Goal: Task Accomplishment & Management: Complete application form

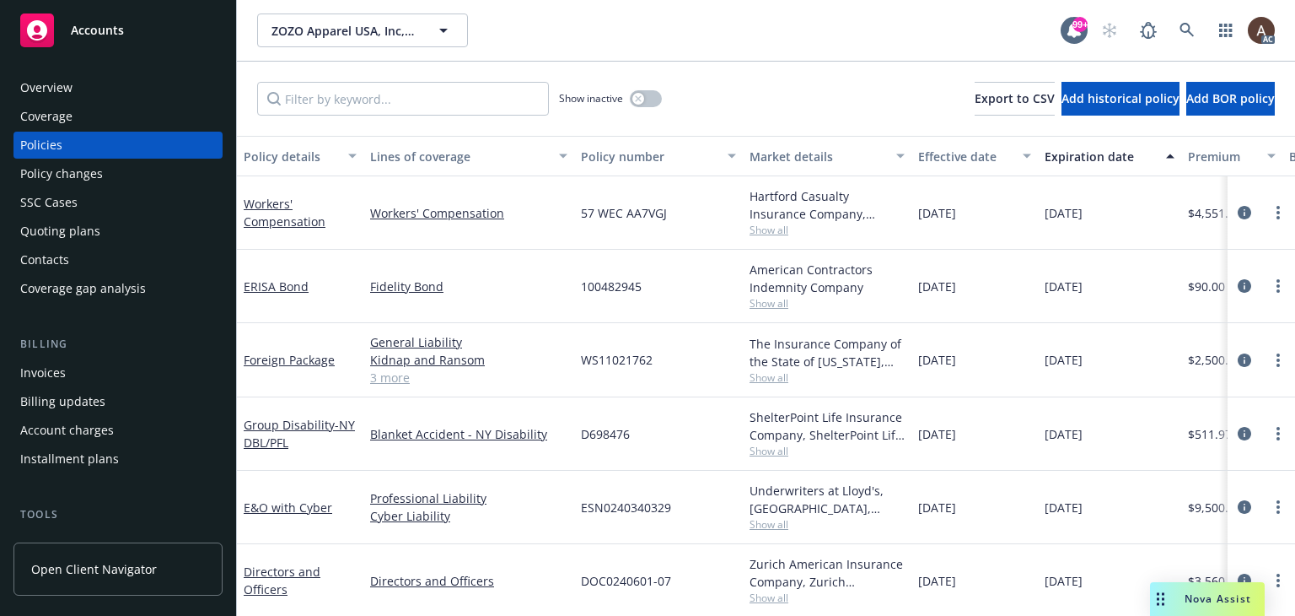
click at [97, 177] on div "Policy changes" at bounding box center [61, 173] width 83 height 27
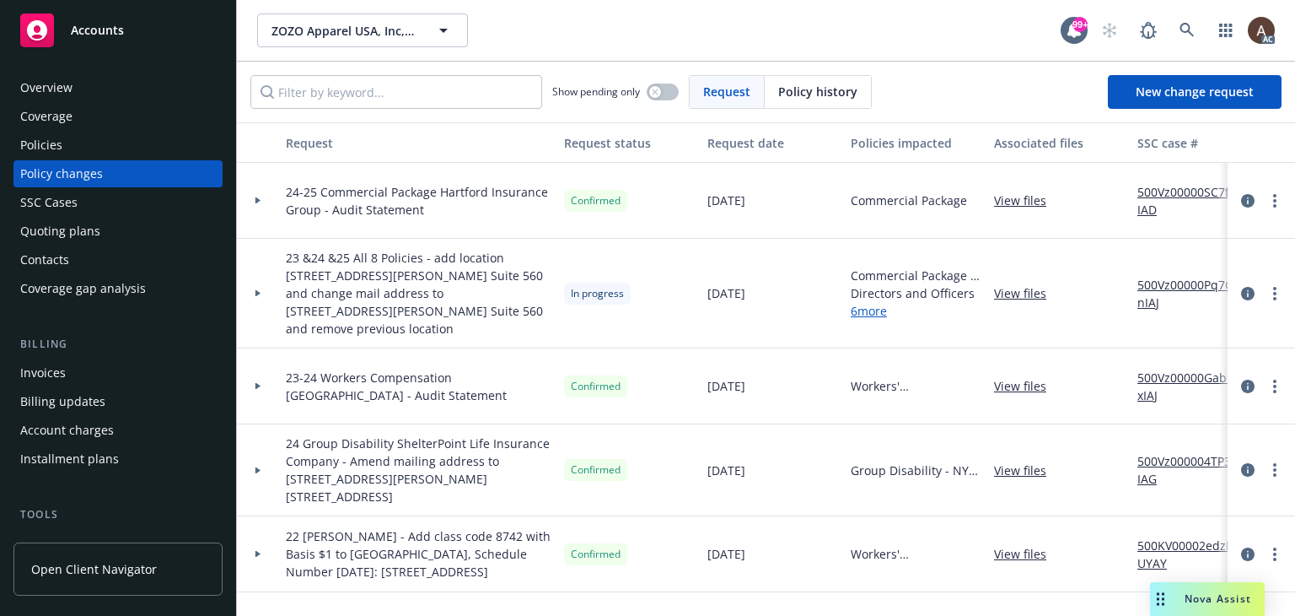
click at [260, 290] on icon at bounding box center [258, 293] width 7 height 6
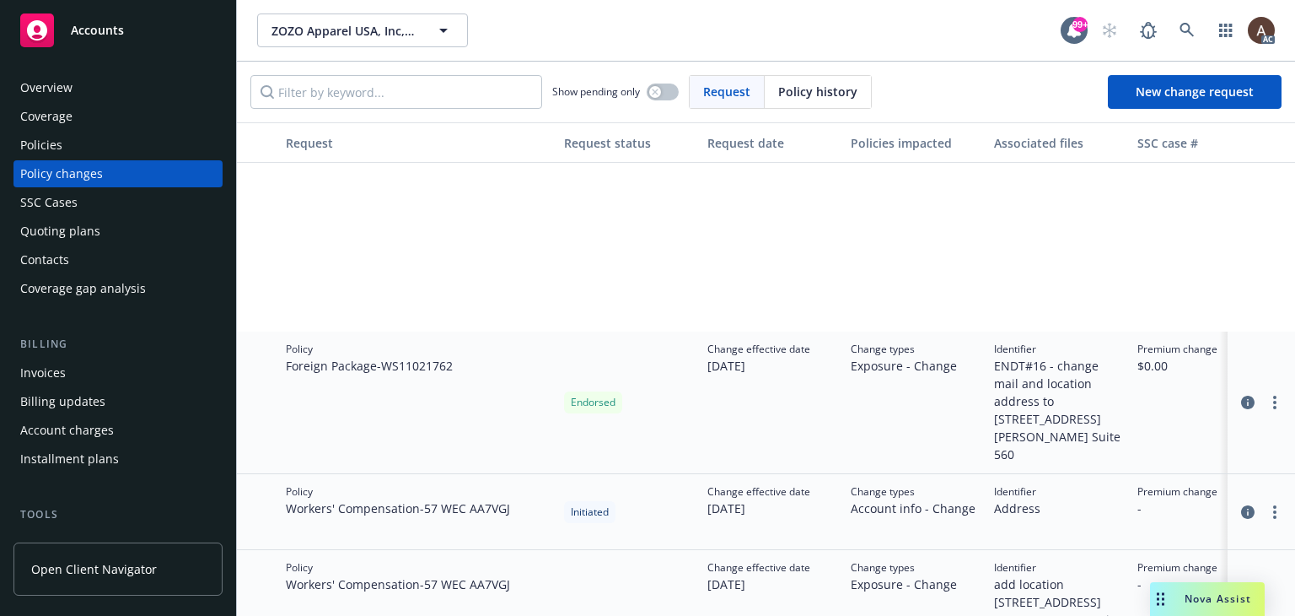
scroll to position [928, 0]
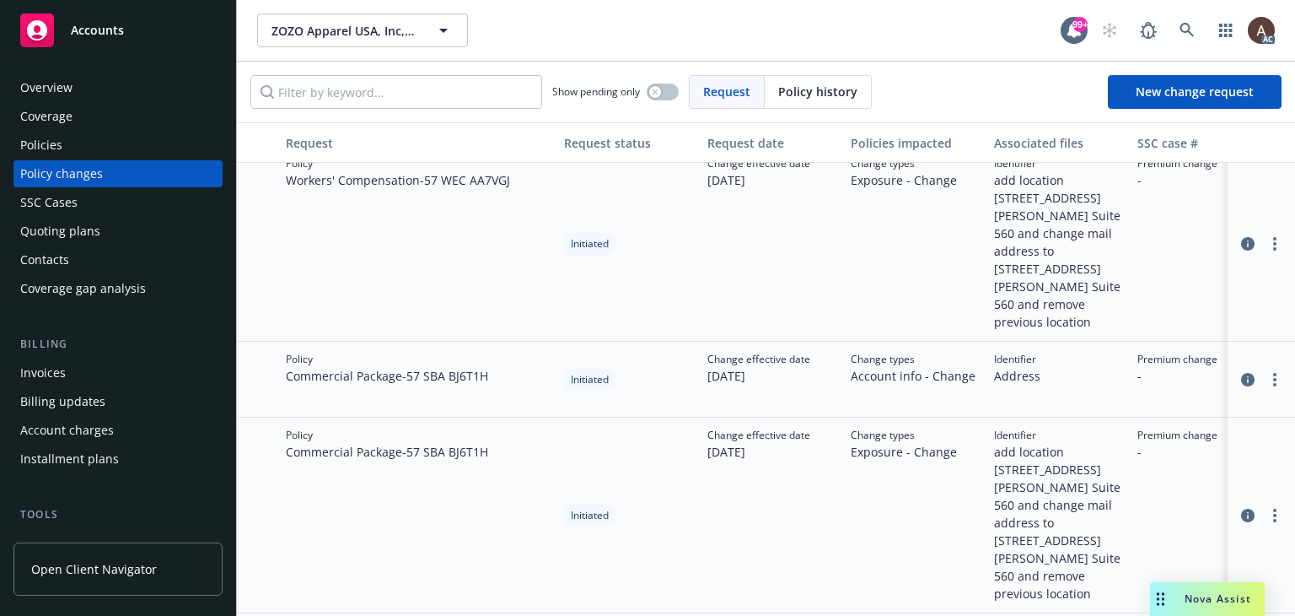
click at [89, 143] on div "Policies" at bounding box center [118, 145] width 196 height 27
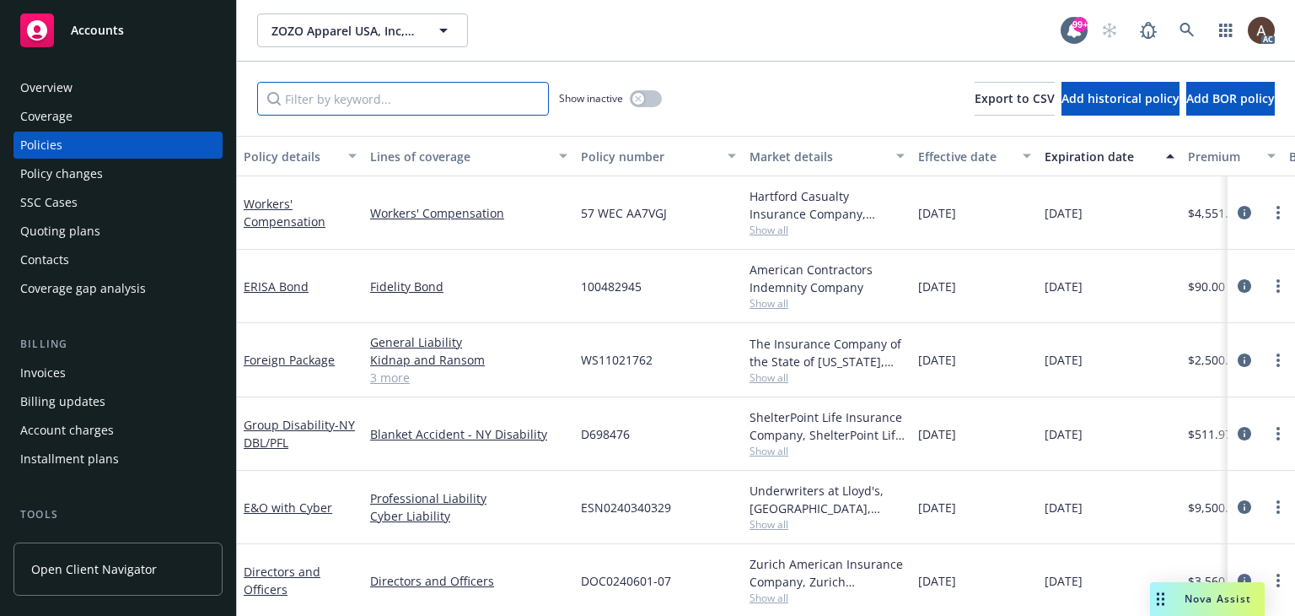
click at [450, 102] on input "Filter by keyword..." at bounding box center [403, 99] width 292 height 34
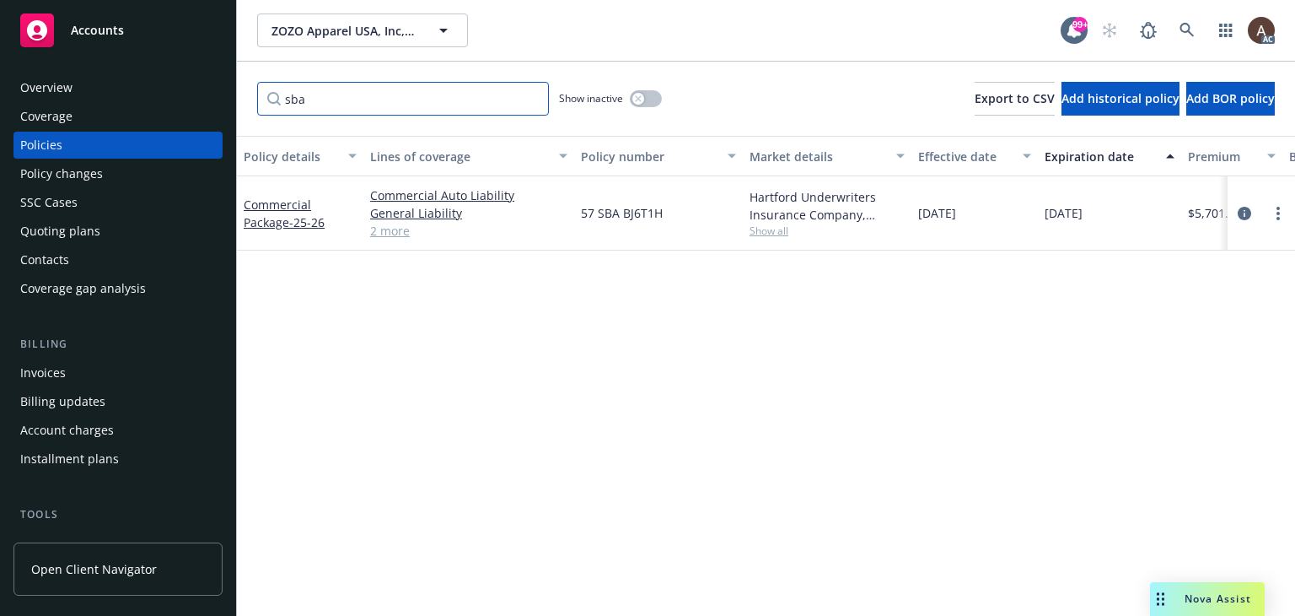
type input "sba"
click at [637, 100] on icon "button" at bounding box center [638, 98] width 6 height 6
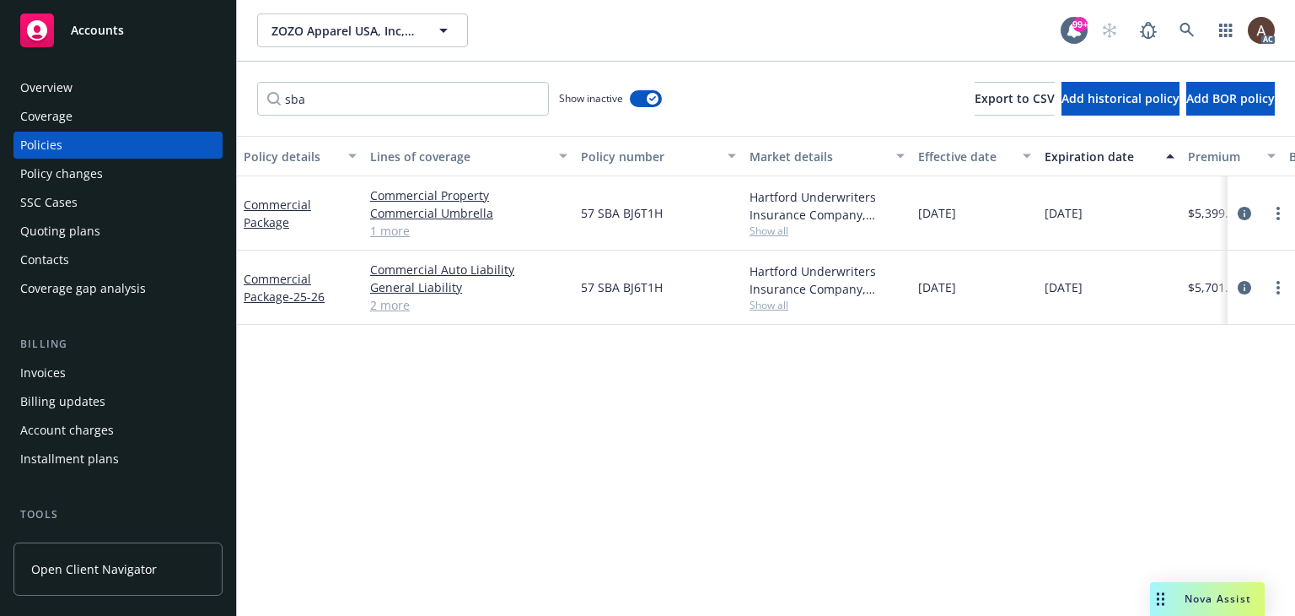
click at [72, 175] on div "Policy changes" at bounding box center [61, 173] width 83 height 27
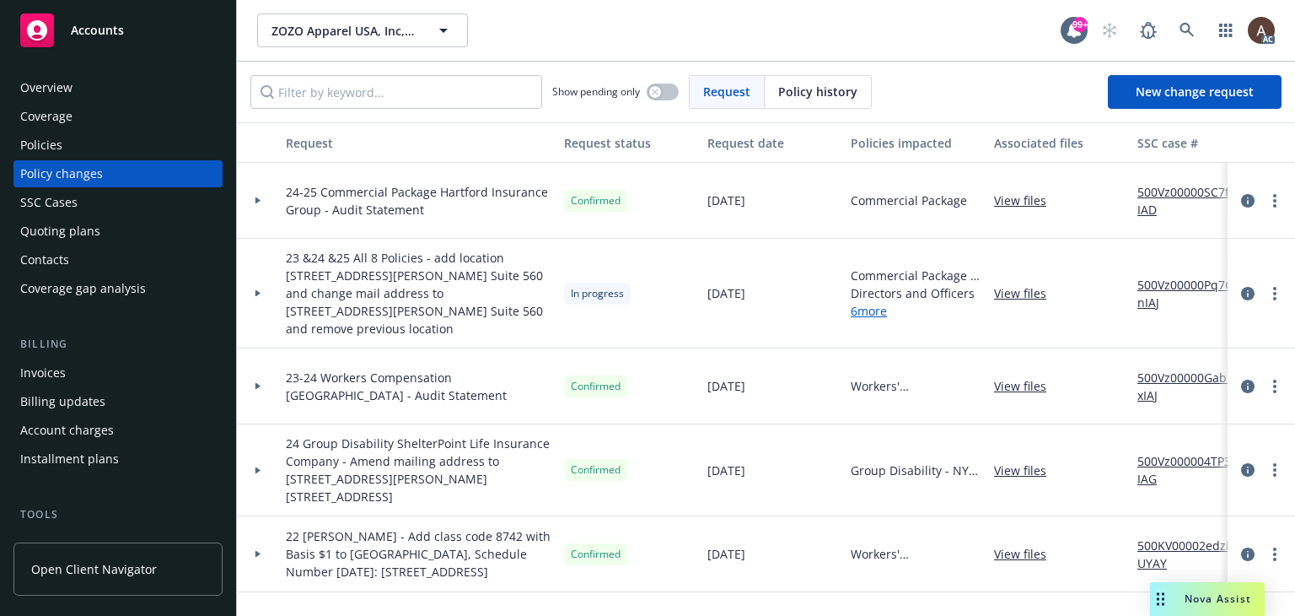
drag, startPoint x: 257, startPoint y: 288, endPoint x: 368, endPoint y: 315, distance: 114.3
click at [257, 288] on div at bounding box center [258, 294] width 42 height 110
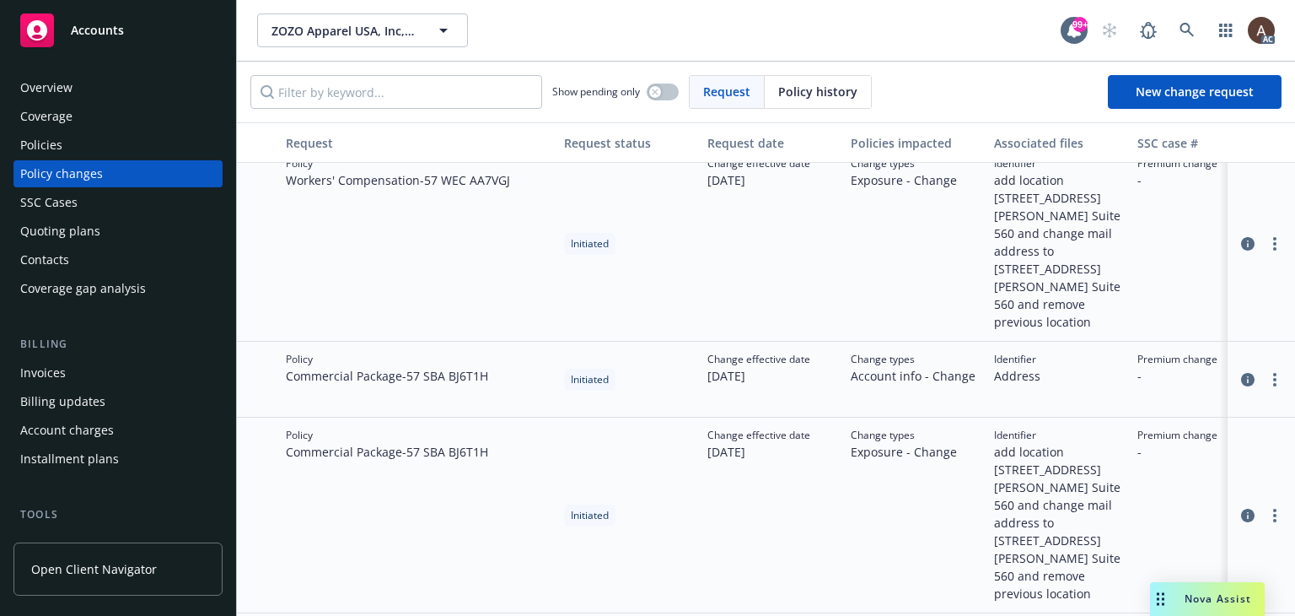
scroll to position [1096, 0]
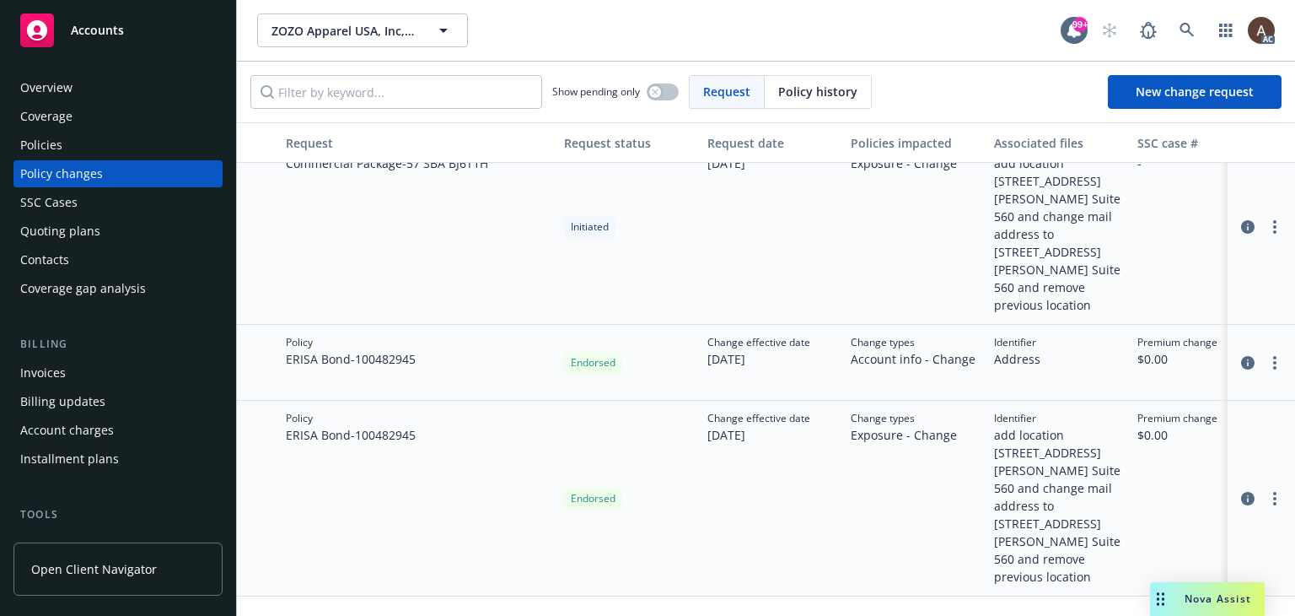
click at [76, 146] on div "Policies" at bounding box center [118, 145] width 196 height 27
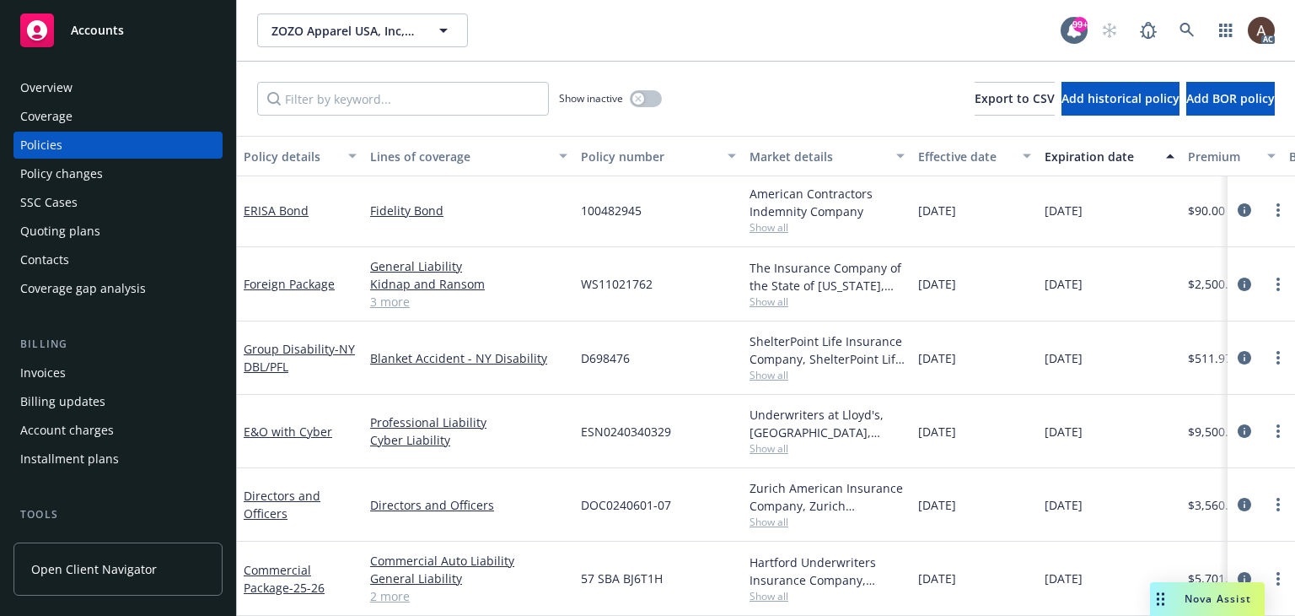
scroll to position [88, 0]
click at [78, 173] on div "Policy changes" at bounding box center [61, 173] width 83 height 27
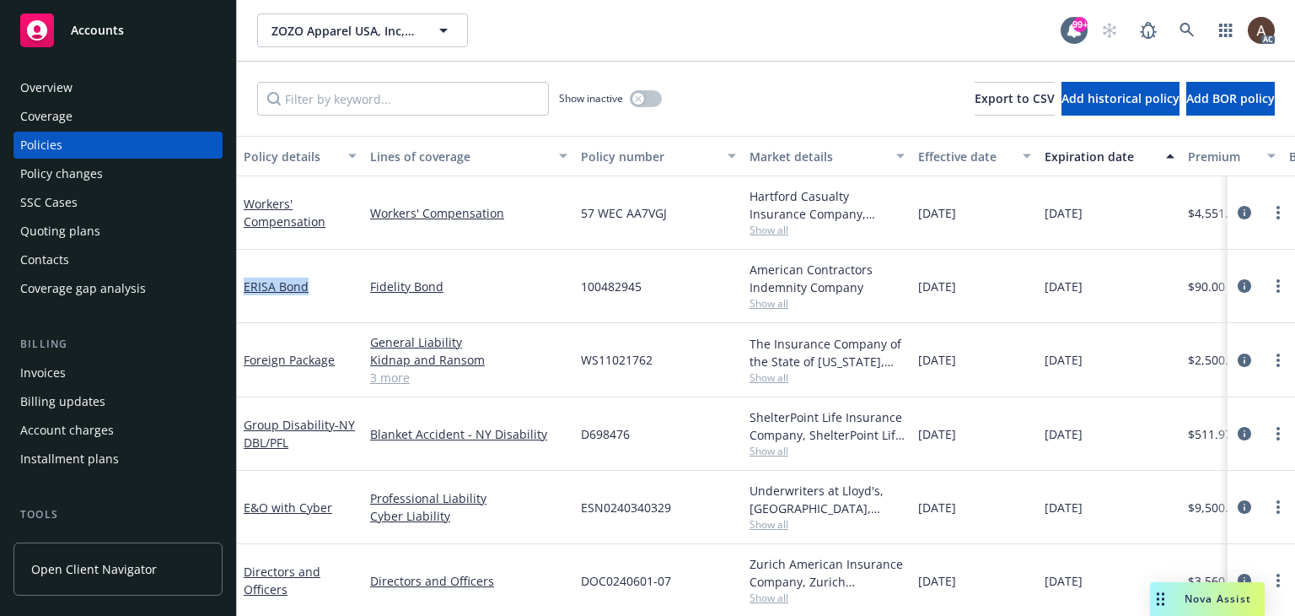
drag, startPoint x: 245, startPoint y: 291, endPoint x: 307, endPoint y: 288, distance: 61.6
click at [307, 288] on div "ERISA Bond" at bounding box center [300, 286] width 126 height 73
click at [936, 272] on div "[DATE]" at bounding box center [975, 286] width 126 height 73
click at [943, 356] on span "[DATE]" at bounding box center [937, 360] width 38 height 18
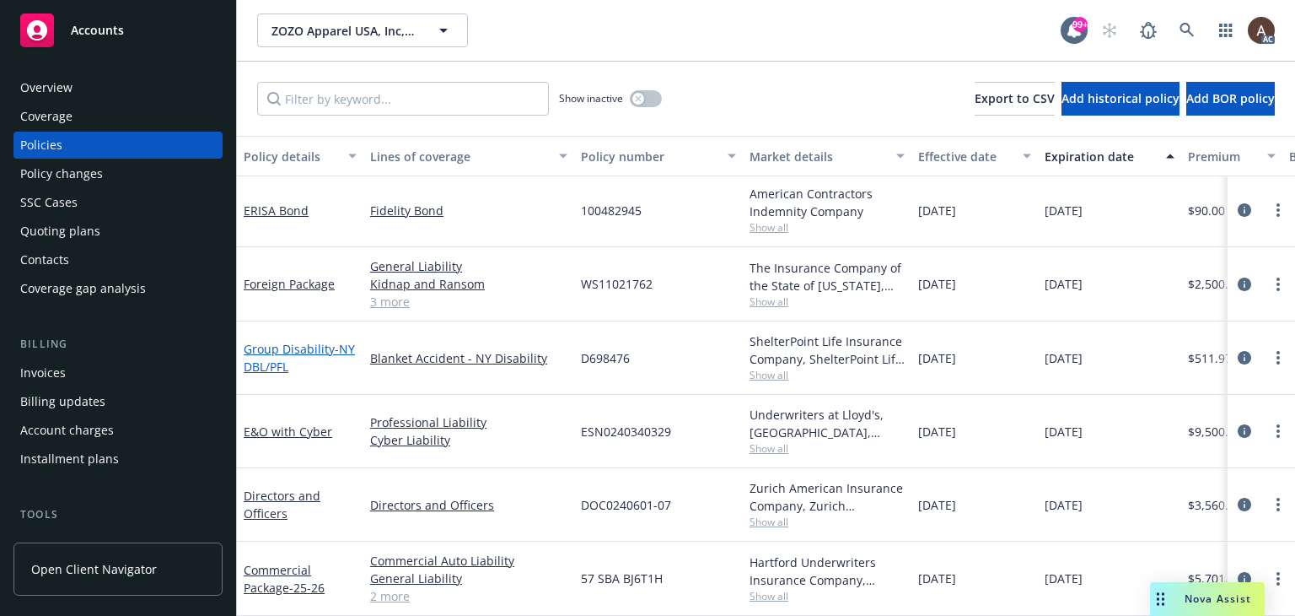
scroll to position [84, 0]
drag, startPoint x: 242, startPoint y: 280, endPoint x: 334, endPoint y: 281, distance: 91.9
click at [334, 281] on div "Foreign Package" at bounding box center [300, 284] width 126 height 74
copy link "Foreign Package"
drag, startPoint x: 239, startPoint y: 342, endPoint x: 331, endPoint y: 348, distance: 92.9
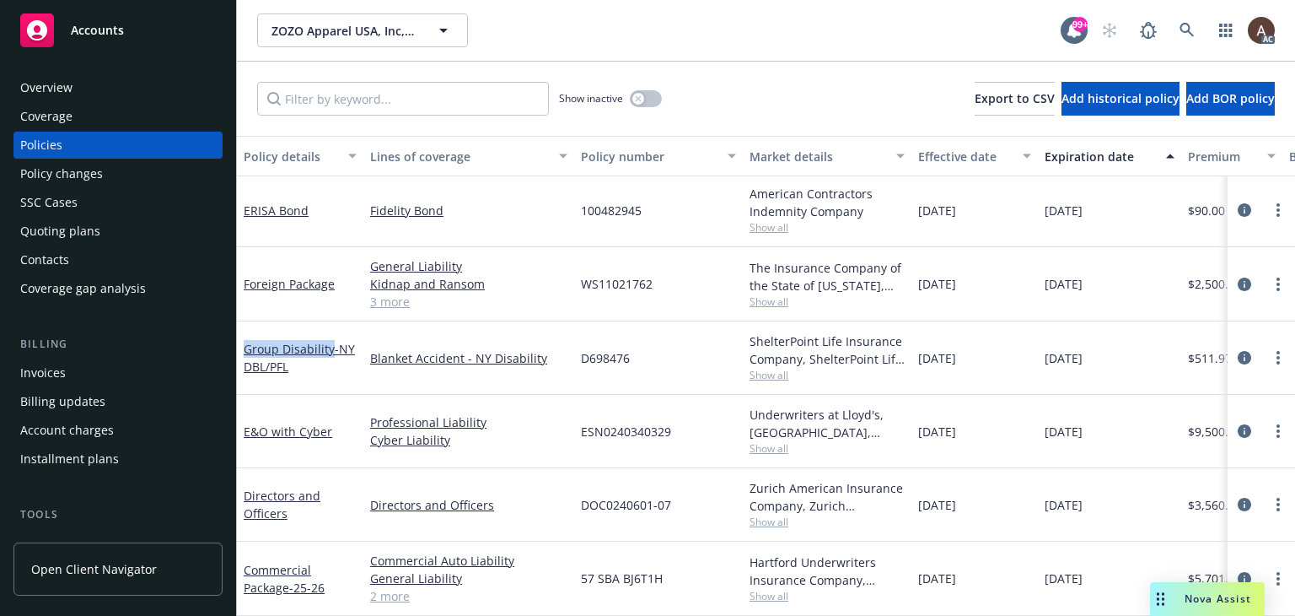
click at [331, 348] on div "Group Disability - NY DBL/PFL" at bounding box center [300, 357] width 126 height 73
copy link "Group Disability"
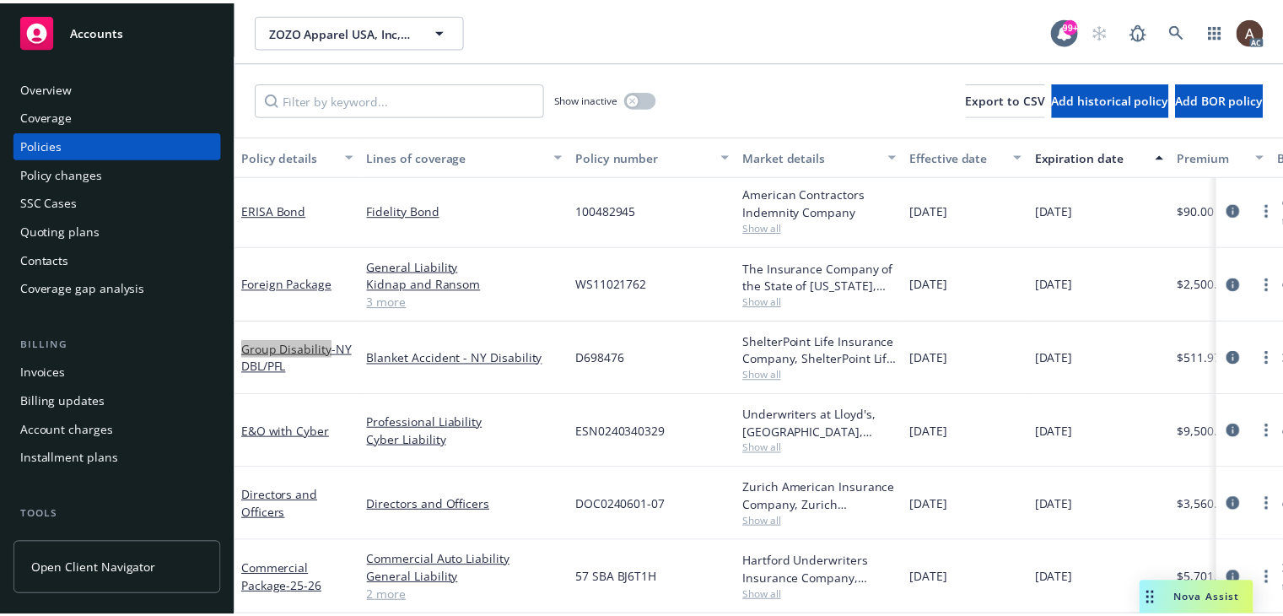
scroll to position [88, 0]
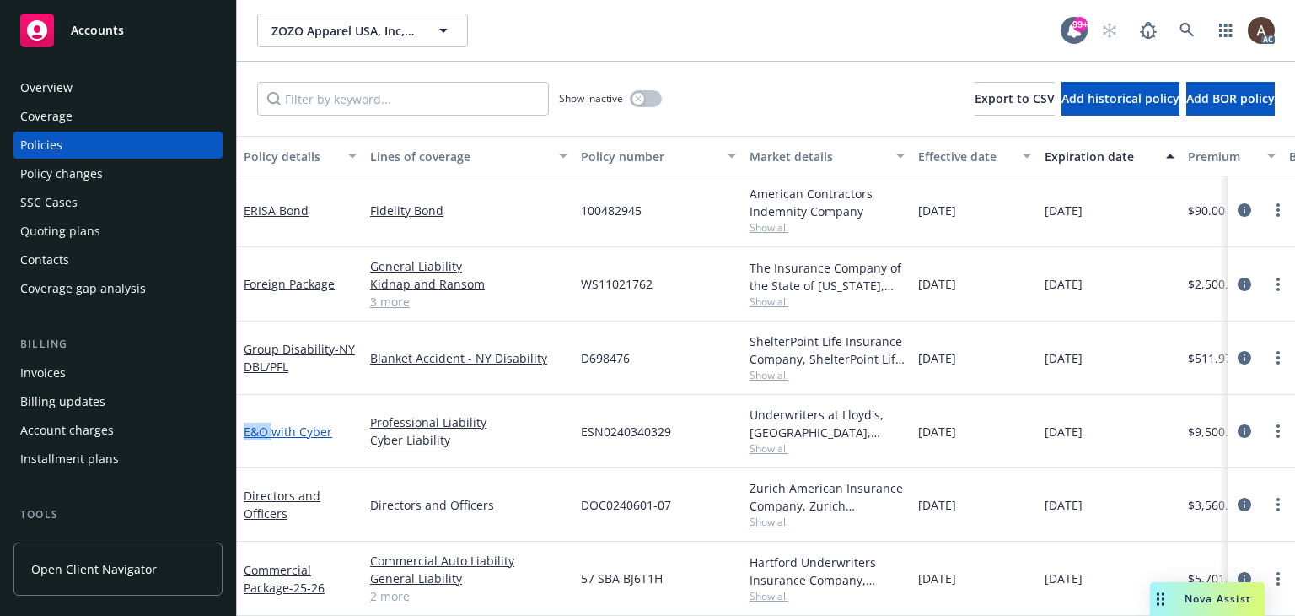
drag, startPoint x: 243, startPoint y: 426, endPoint x: 270, endPoint y: 423, distance: 27.1
click at [270, 423] on div "E&O with Cyber" at bounding box center [300, 431] width 126 height 73
copy link "E&O"
click at [103, 175] on div "Policy changes" at bounding box center [118, 173] width 196 height 27
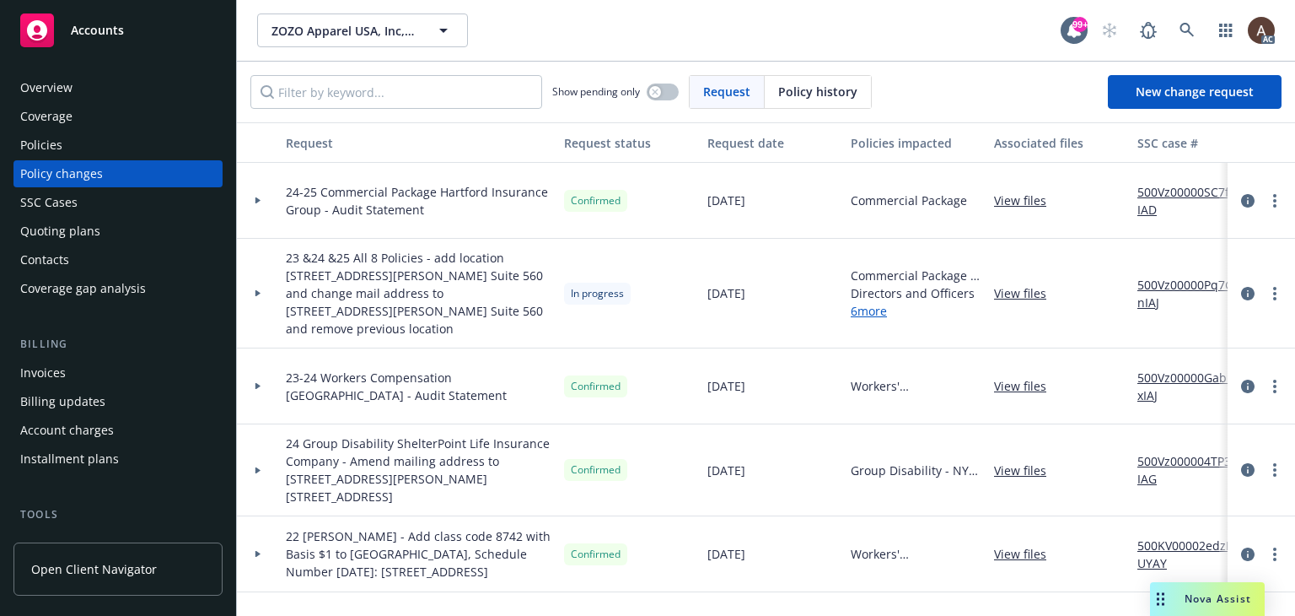
click at [259, 290] on icon at bounding box center [257, 293] width 5 height 7
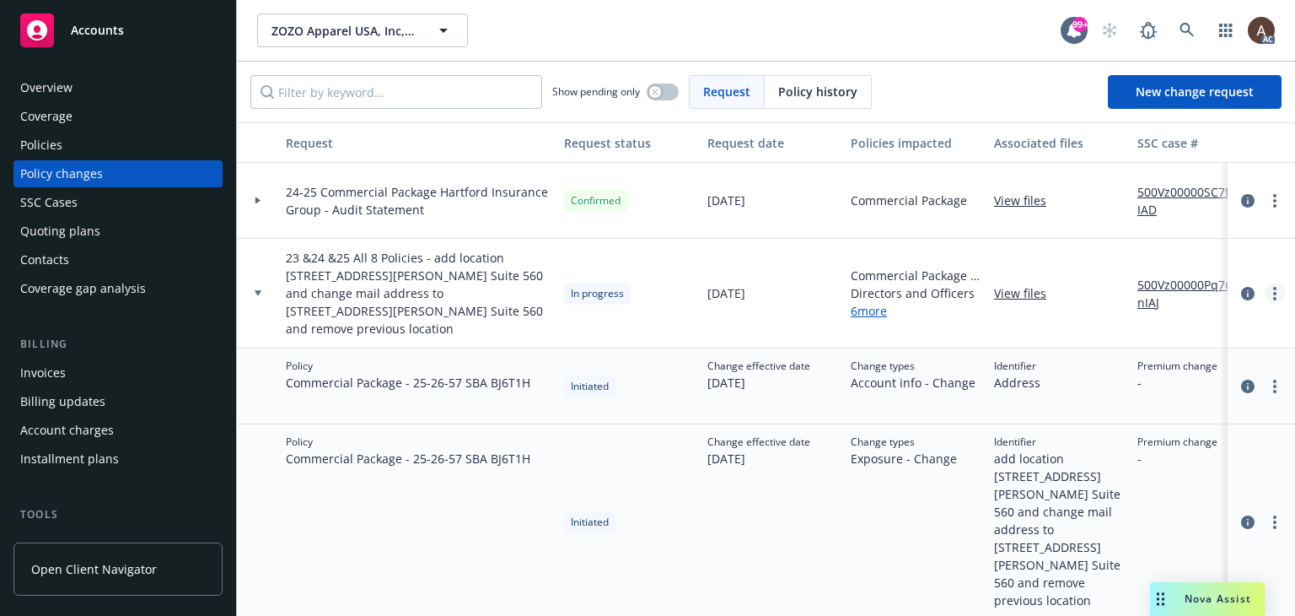
click at [1273, 287] on icon "more" at bounding box center [1274, 293] width 3 height 13
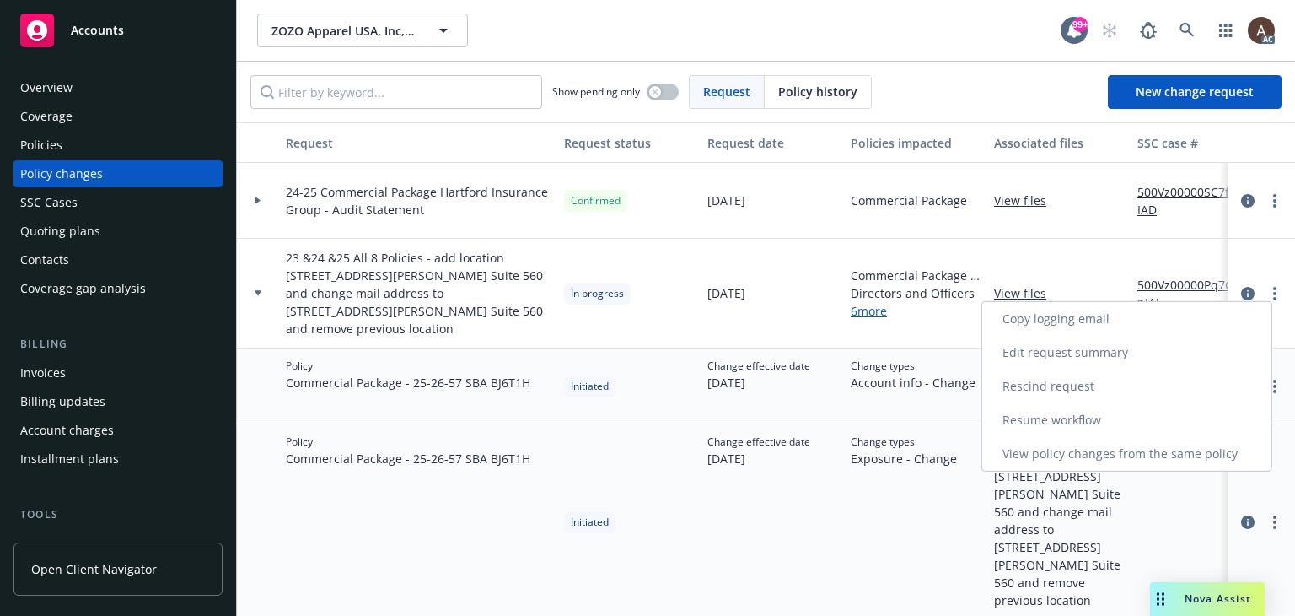
click at [1079, 416] on link "Resume workflow" at bounding box center [1126, 420] width 289 height 34
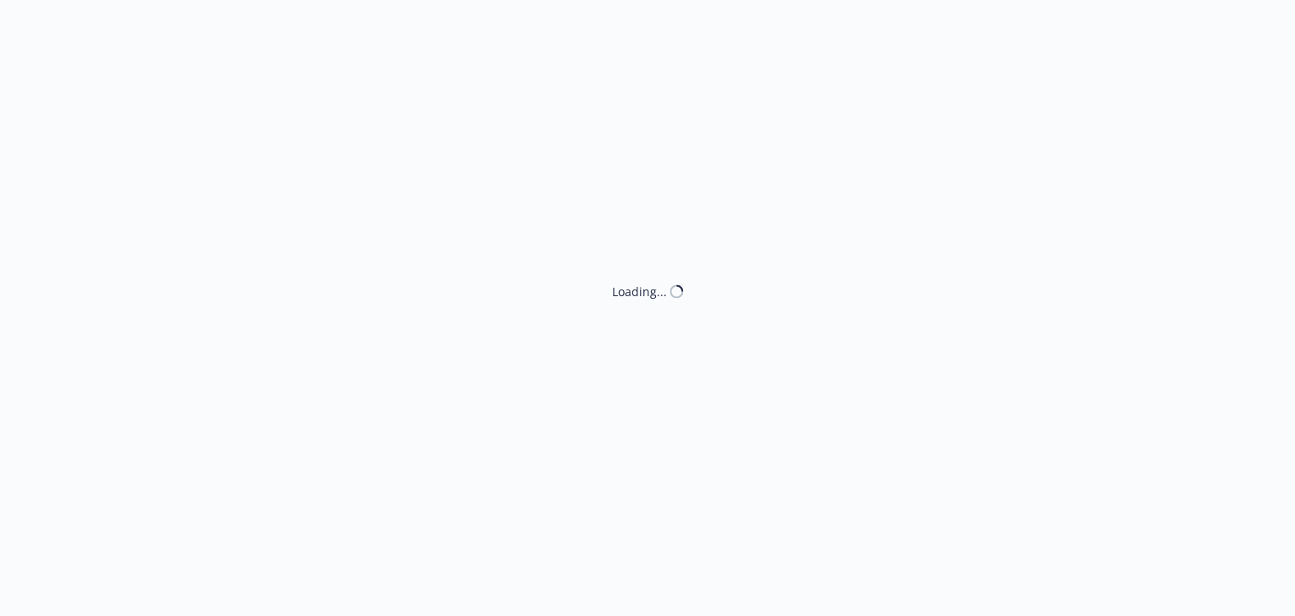
select select "ACCEPTED"
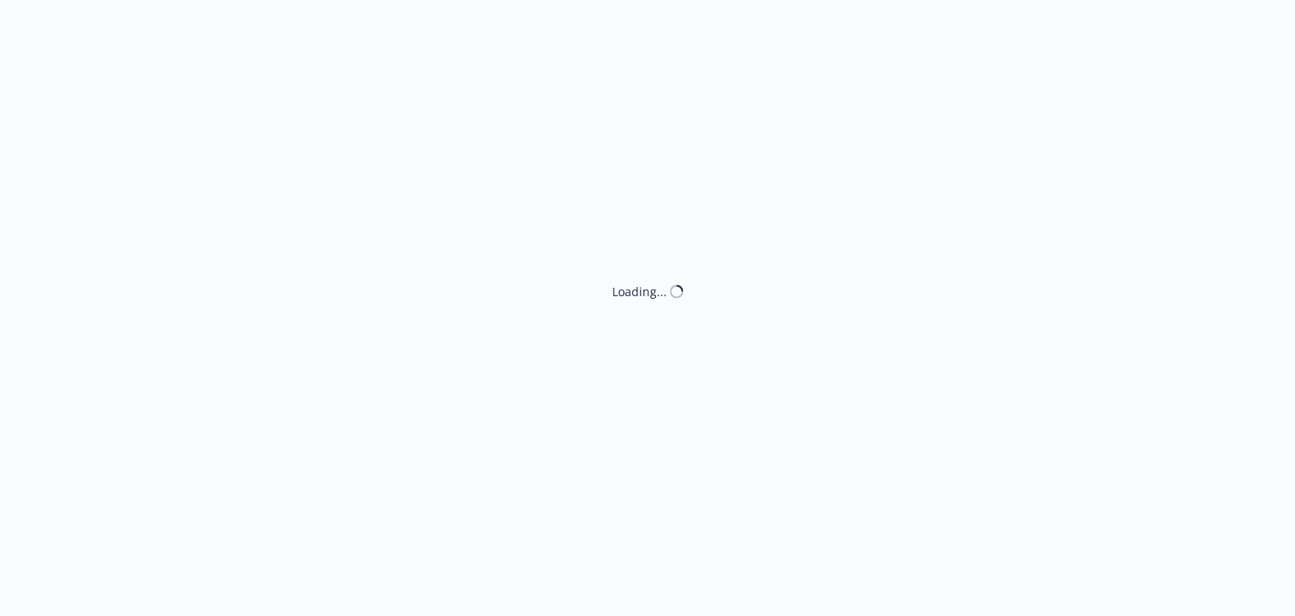
select select "ACCEPTED"
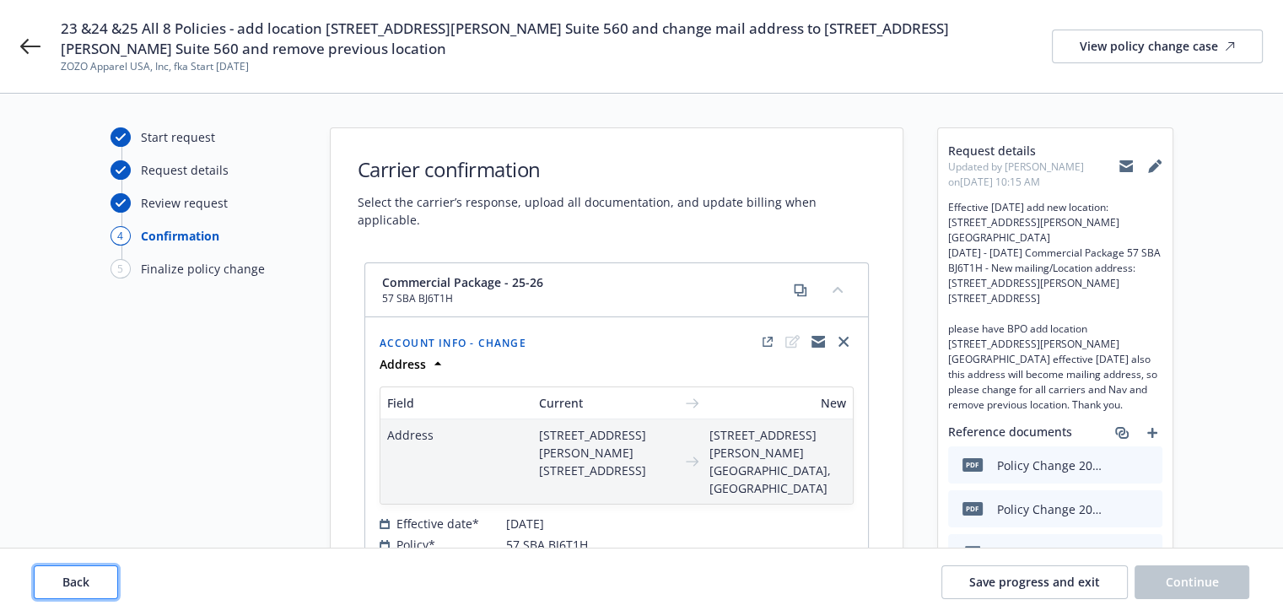
click at [77, 583] on span "Back" at bounding box center [75, 581] width 27 height 16
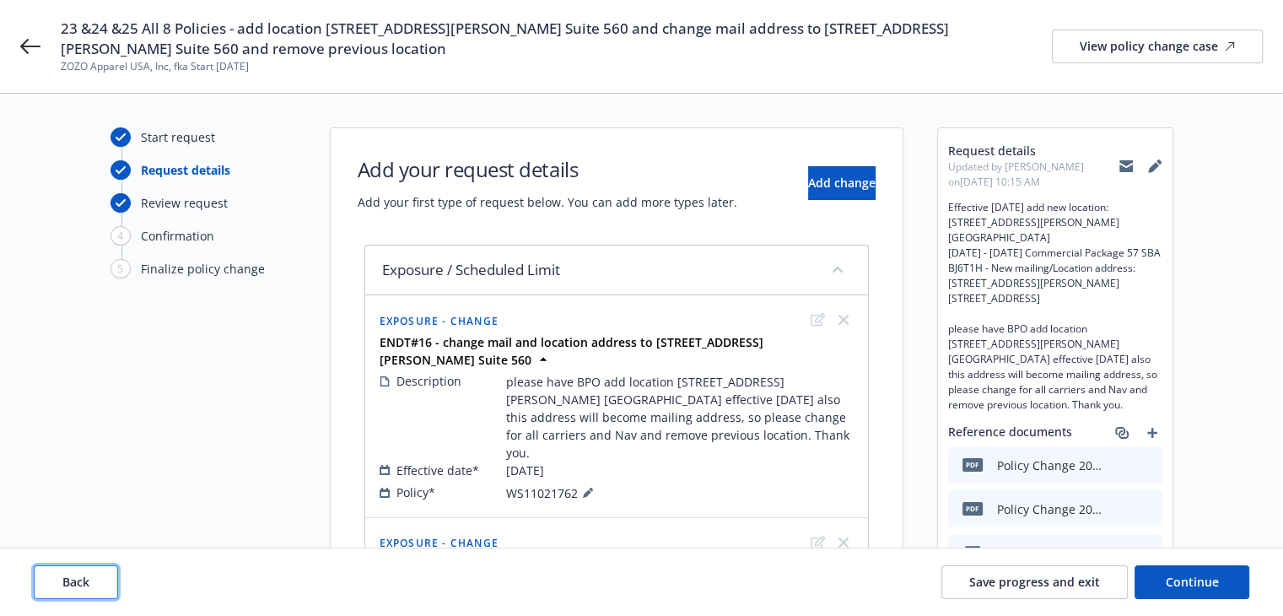
click at [77, 583] on span "Back" at bounding box center [75, 581] width 27 height 16
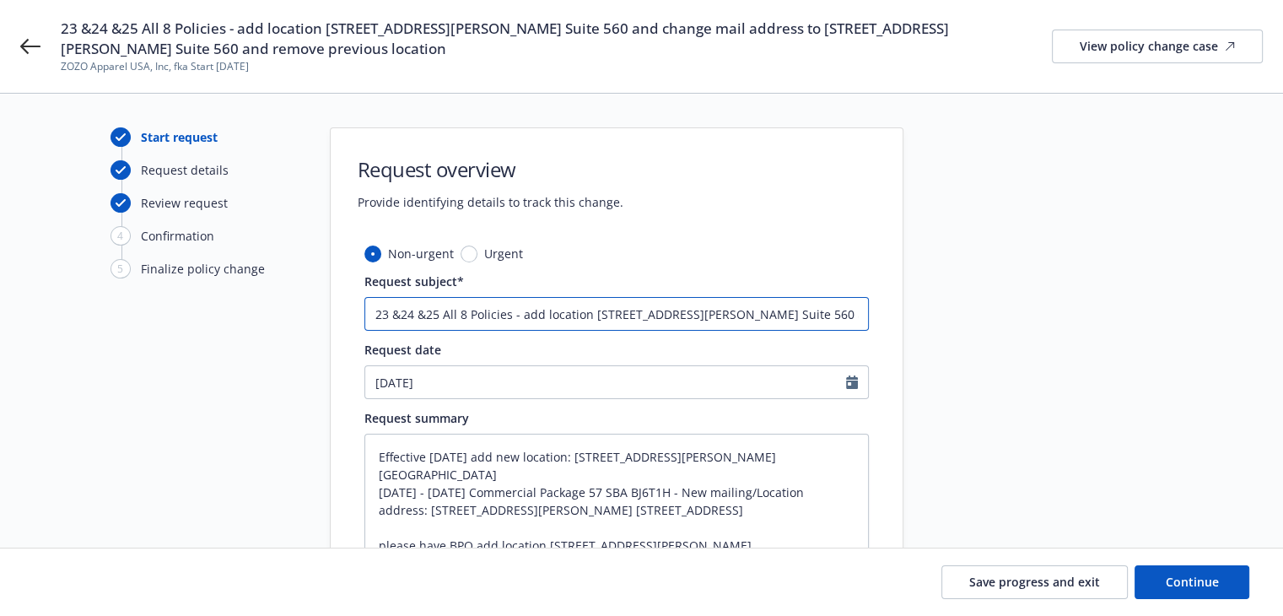
scroll to position [0, 422]
drag, startPoint x: 374, startPoint y: 312, endPoint x: 1088, endPoint y: 322, distance: 714.3
paste input "8 Policies (23 ERISA Bond & 24 WC, PKG & 25 PKG, Foreign Package, Group Disabil…"
type input "8 Policies (23 ERISA Bond & 24 WC, PKG & 25 PKG, Foreign Package, Group Disabil…"
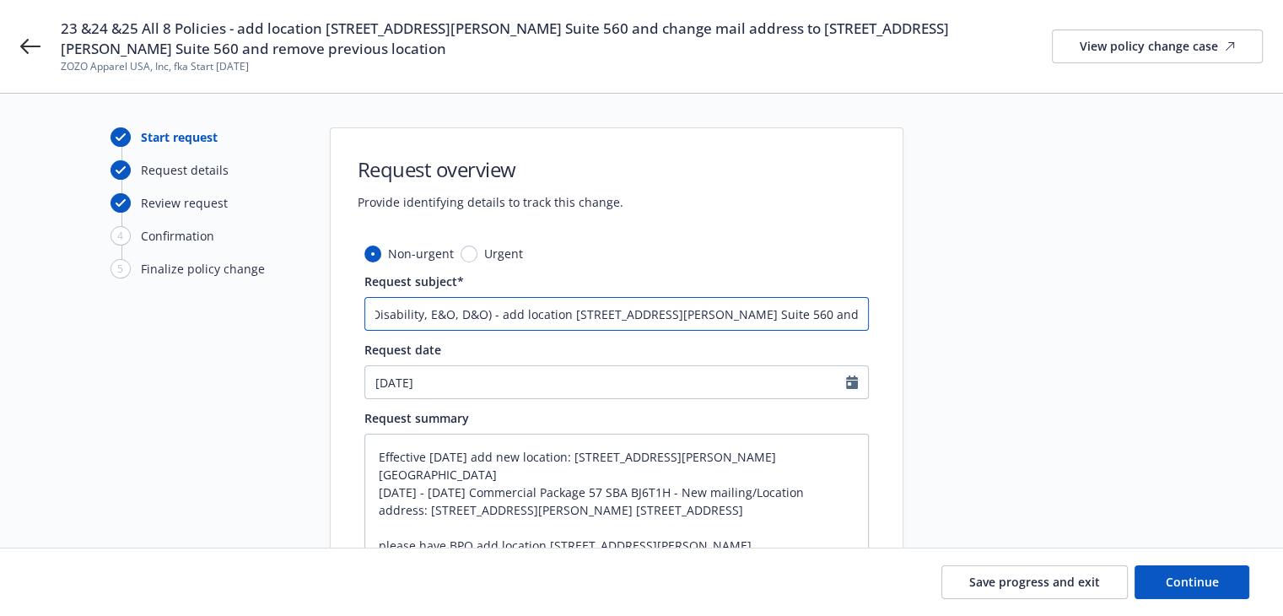
type textarea "x"
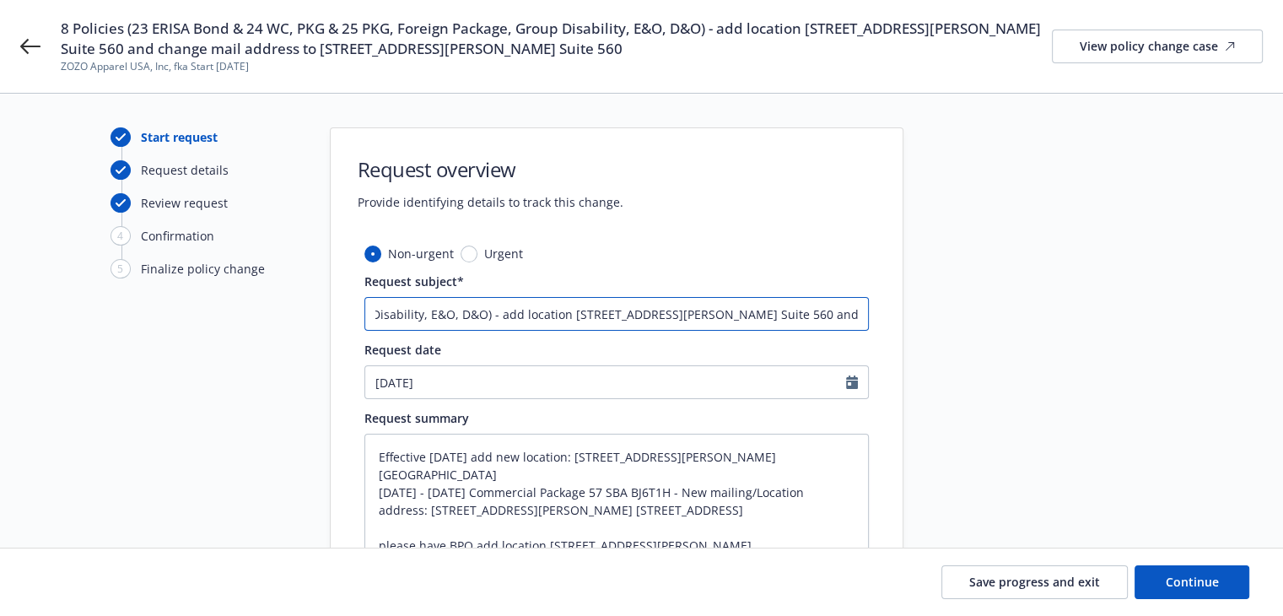
scroll to position [0, 648]
type input "8 Policies (23 ERISA Bond & 24 WC, PKG & 25 PKG, Foreign Package, Group Disabil…"
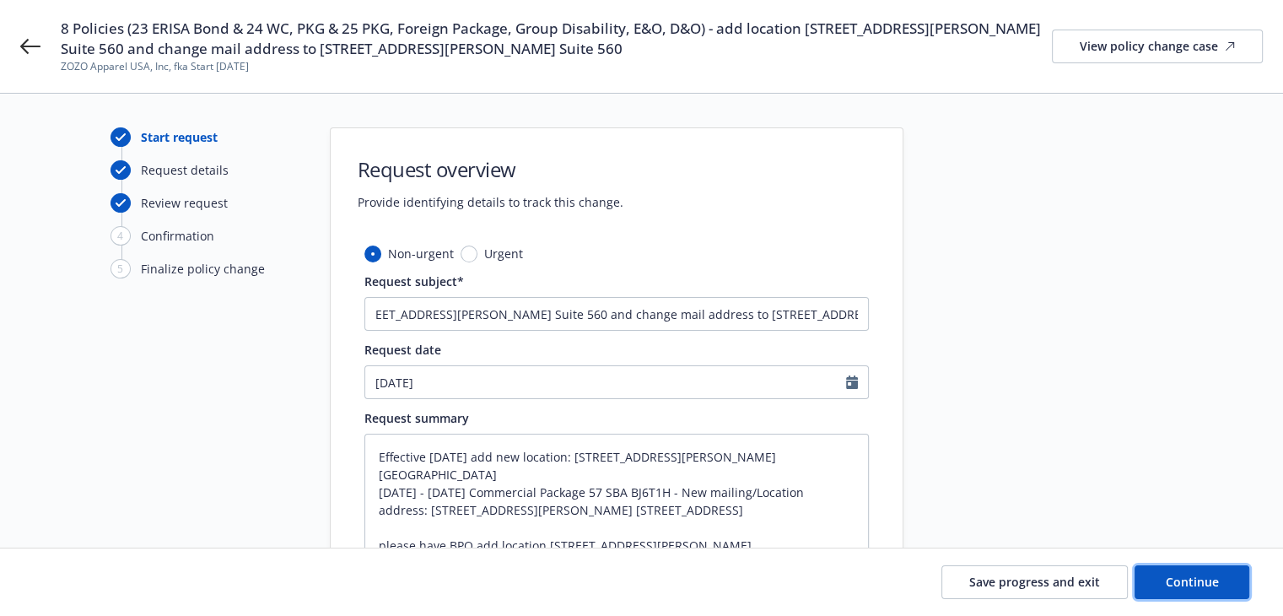
click at [1164, 577] on button "Continue" at bounding box center [1191, 582] width 115 height 34
type textarea "x"
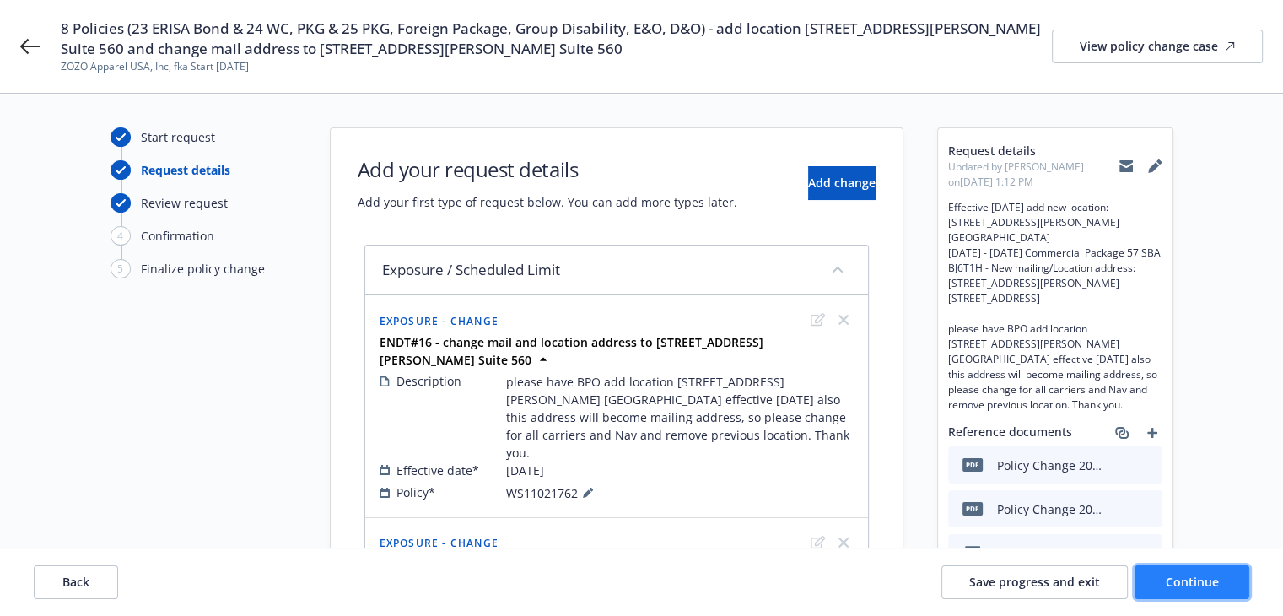
click at [1169, 581] on span "Continue" at bounding box center [1191, 581] width 53 height 16
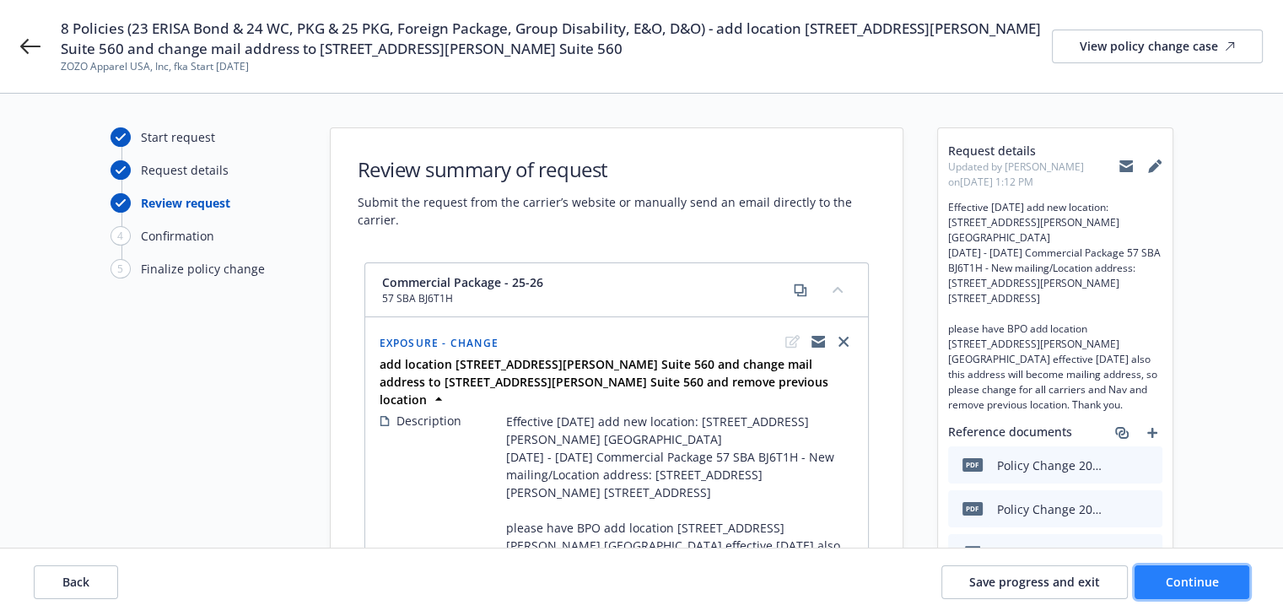
click at [1169, 581] on span "Continue" at bounding box center [1191, 581] width 53 height 16
select select "ACCEPTED"
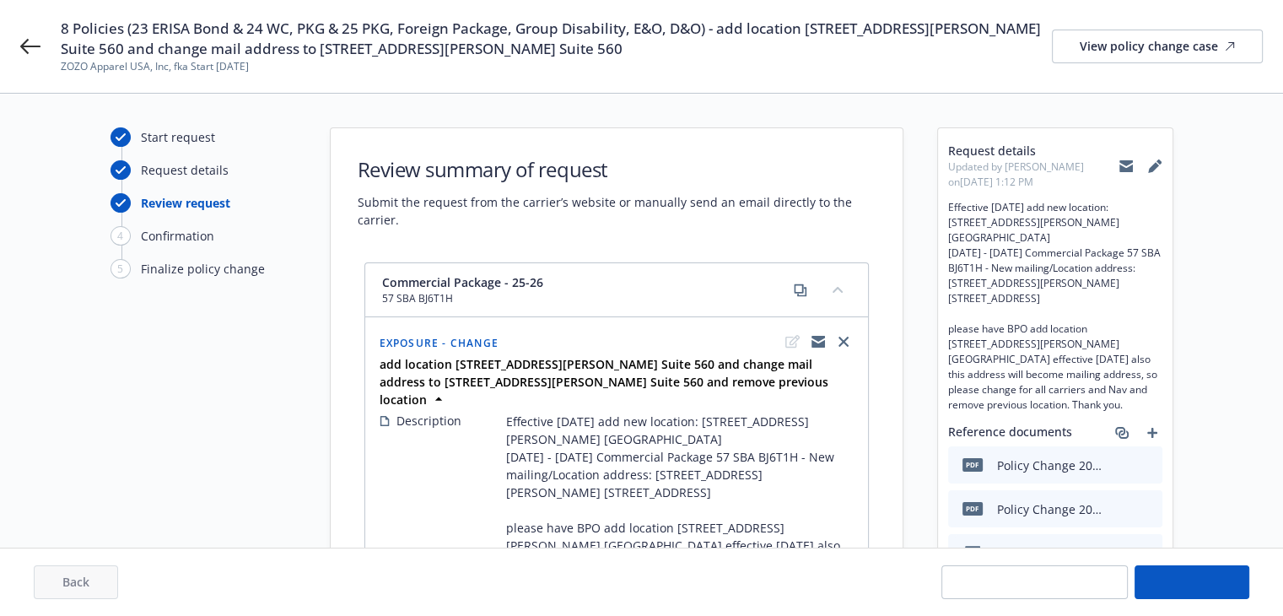
select select "ACCEPTED"
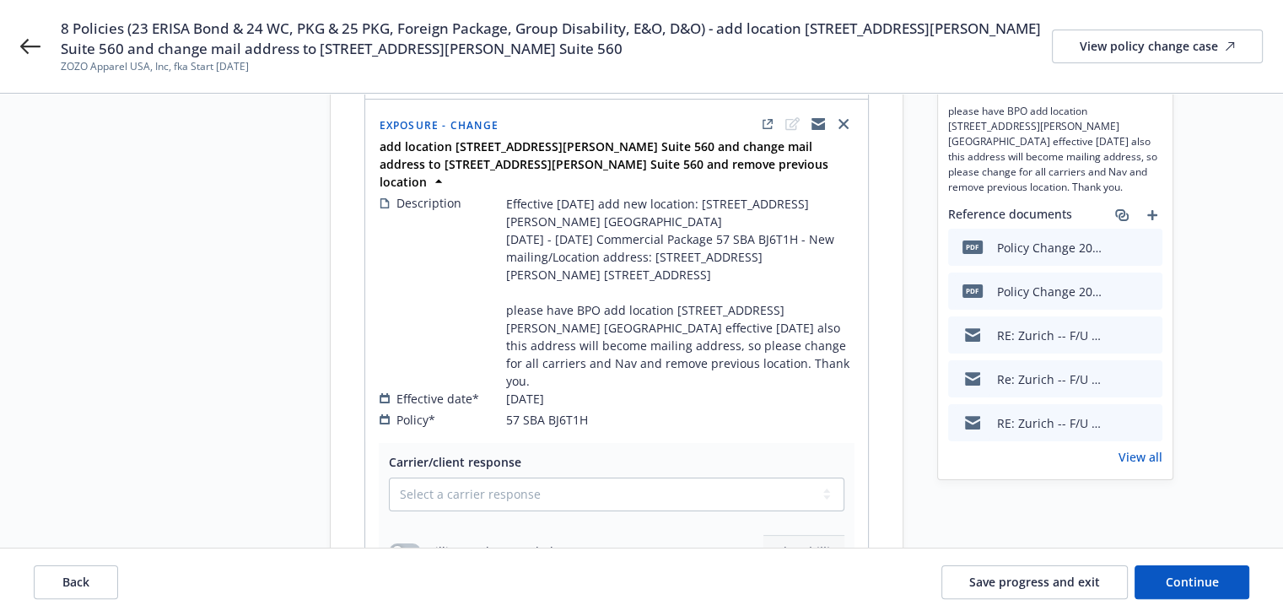
scroll to position [337, 0]
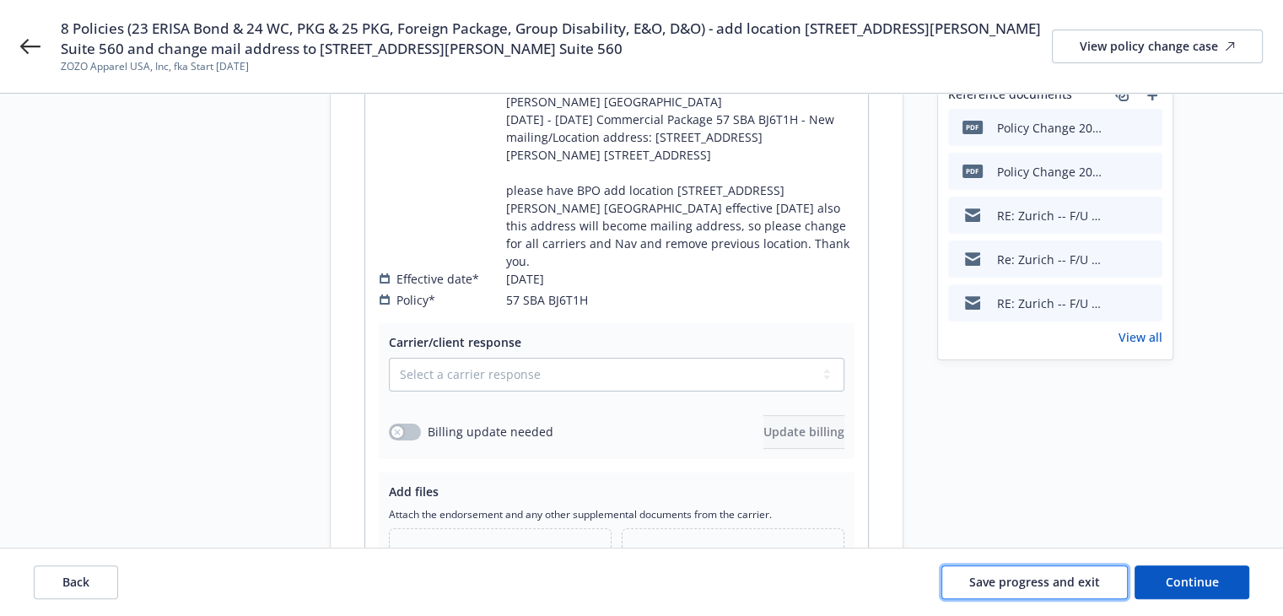
click at [987, 576] on span "Save progress and exit" at bounding box center [1034, 581] width 131 height 16
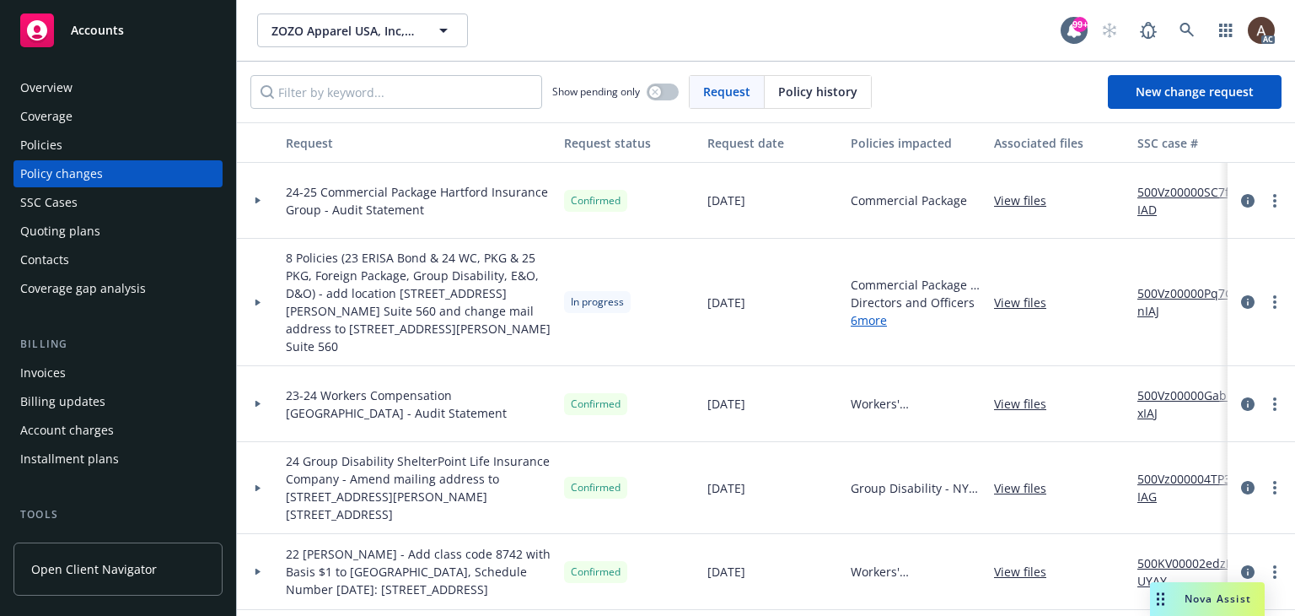
click at [83, 148] on div "Policies" at bounding box center [118, 145] width 196 height 27
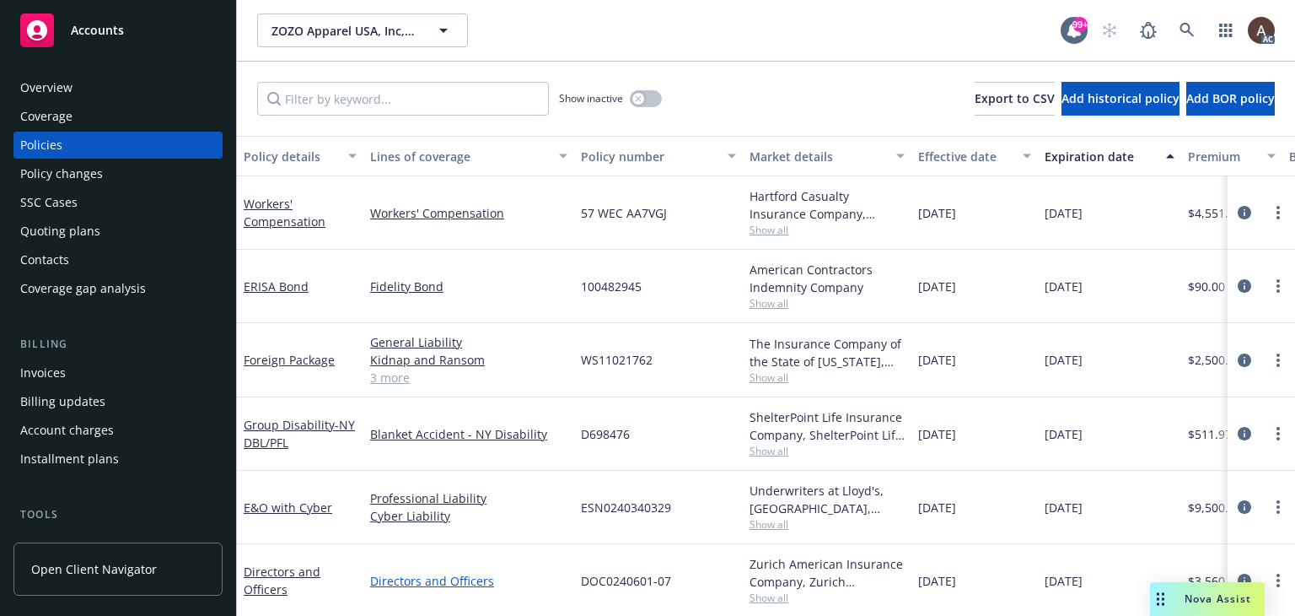
scroll to position [88, 0]
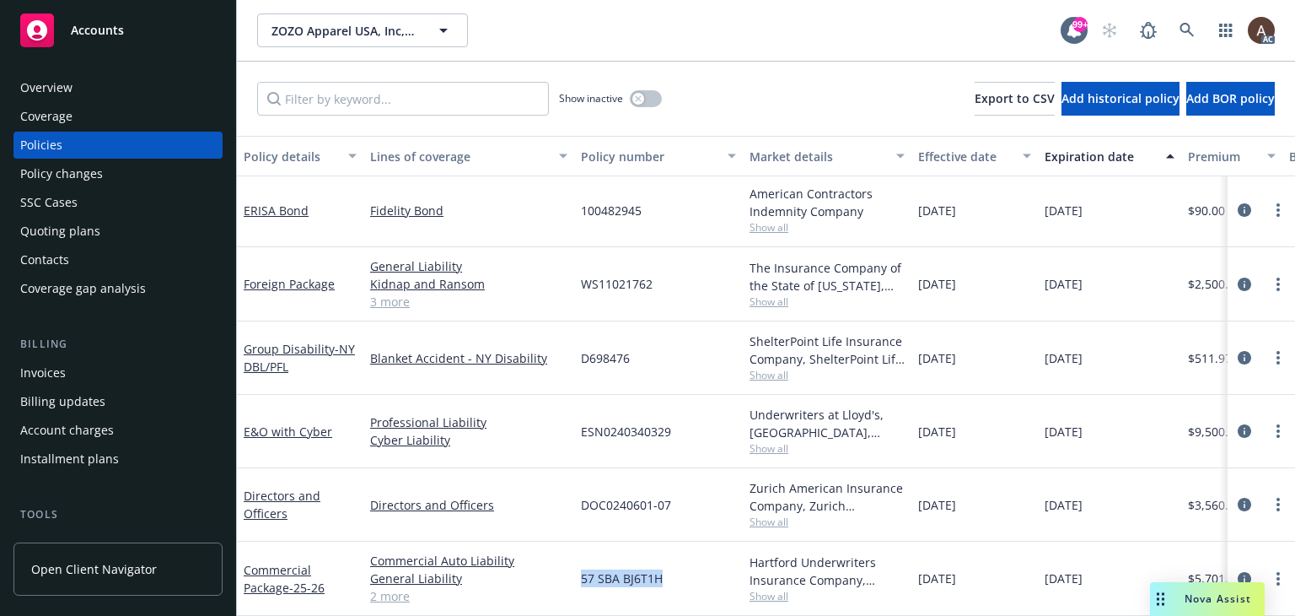
drag, startPoint x: 579, startPoint y: 564, endPoint x: 661, endPoint y: 564, distance: 81.8
click at [661, 564] on div "57 SBA BJ6T1H" at bounding box center [658, 578] width 169 height 74
copy span "57 SBA BJ6T1H"
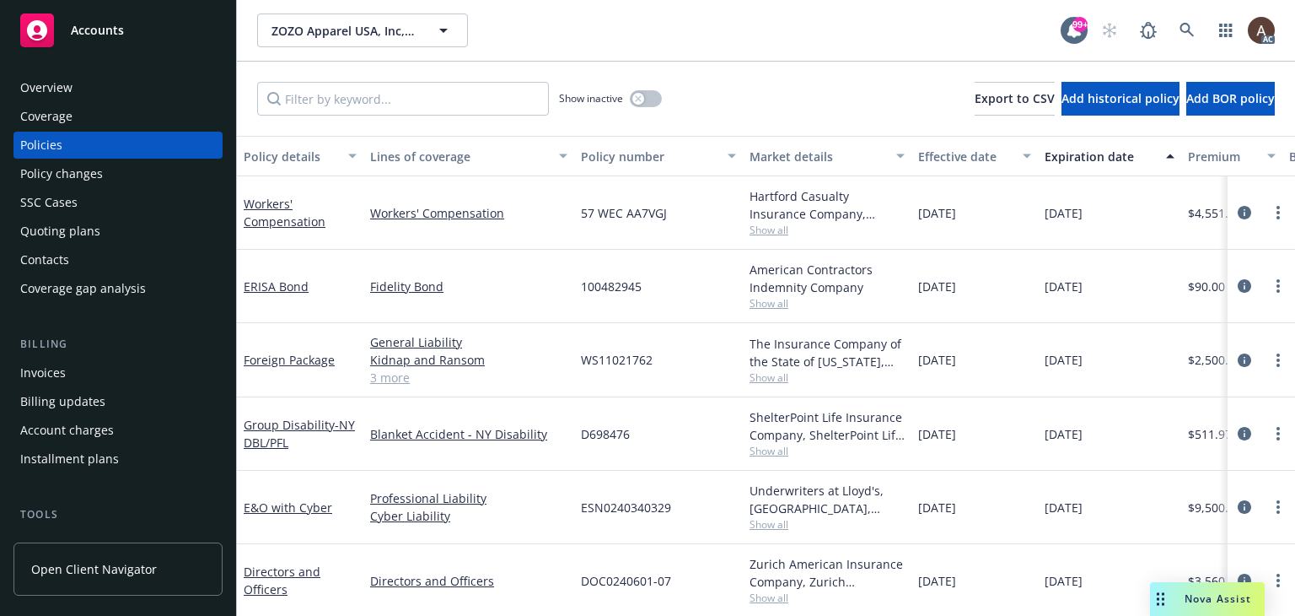
drag, startPoint x: 98, startPoint y: 176, endPoint x: 110, endPoint y: 180, distance: 12.5
click at [98, 176] on div "Policy changes" at bounding box center [61, 173] width 83 height 27
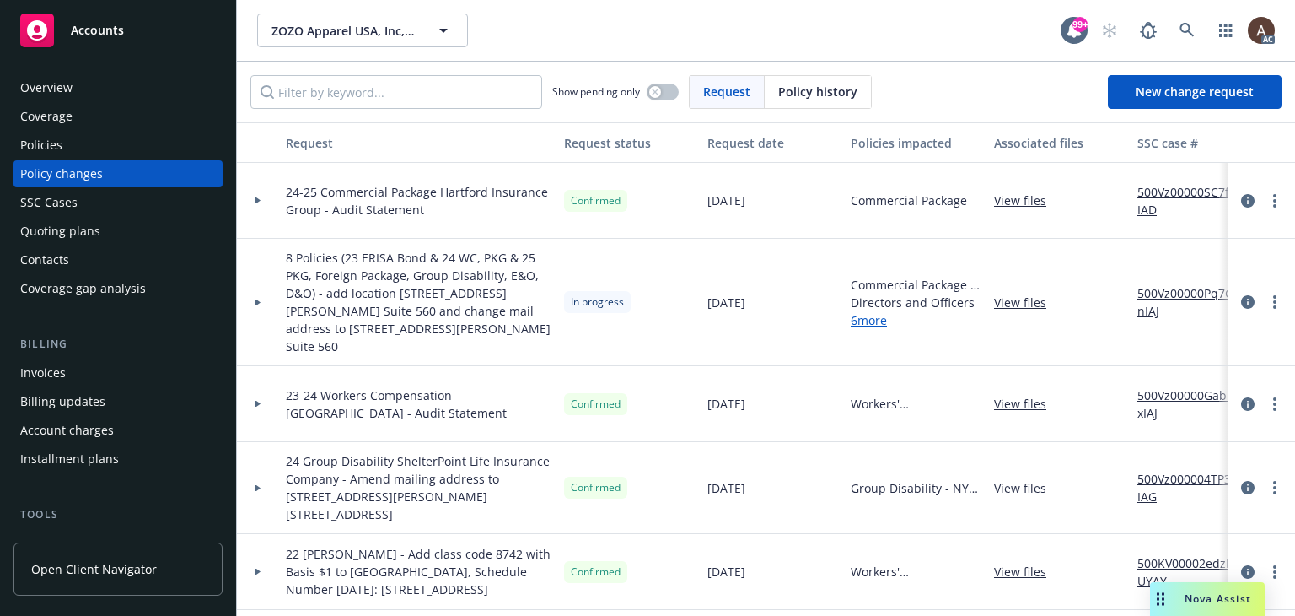
click at [253, 299] on div at bounding box center [258, 302] width 29 height 6
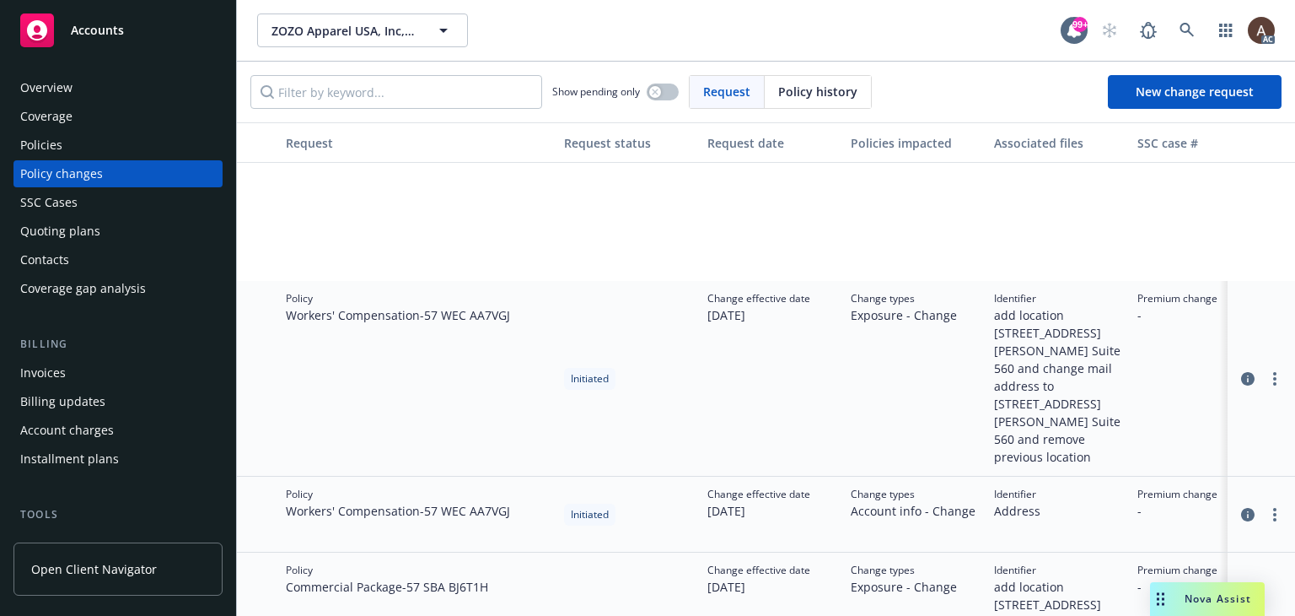
scroll to position [590, 0]
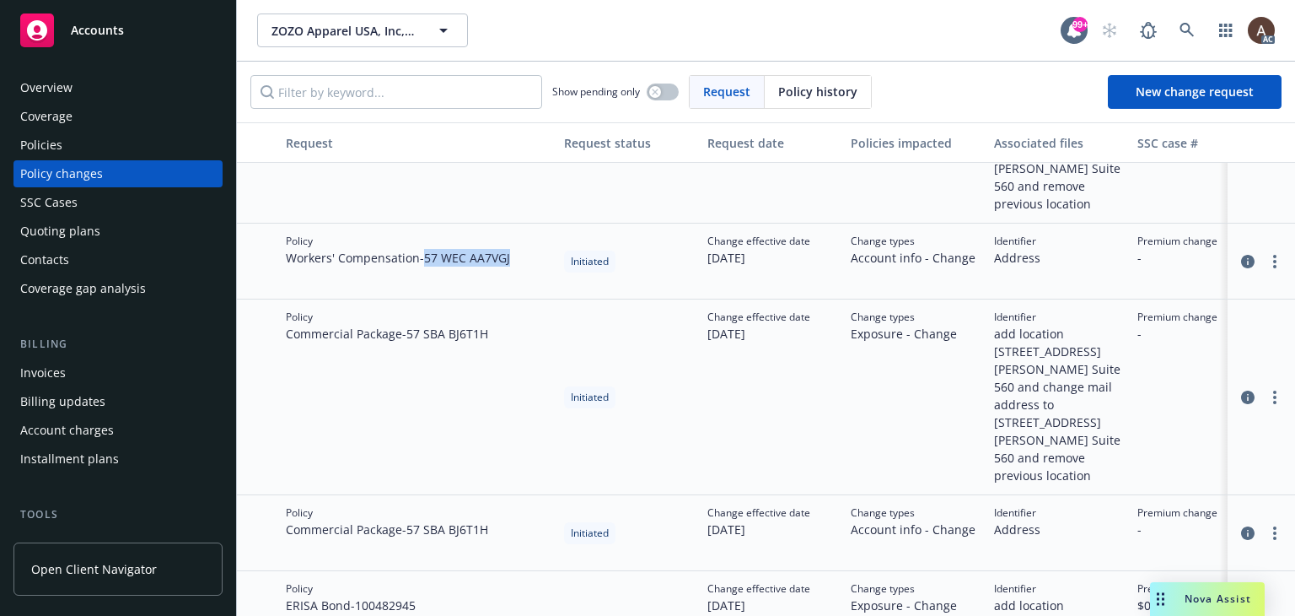
drag, startPoint x: 428, startPoint y: 223, endPoint x: 516, endPoint y: 223, distance: 87.7
click at [516, 223] on div "Policy Workers' Compensation - 57 WEC AA7VGJ" at bounding box center [418, 261] width 278 height 76
copy span "57 WEC AA7VGJ"
